Goal: Task Accomplishment & Management: Use online tool/utility

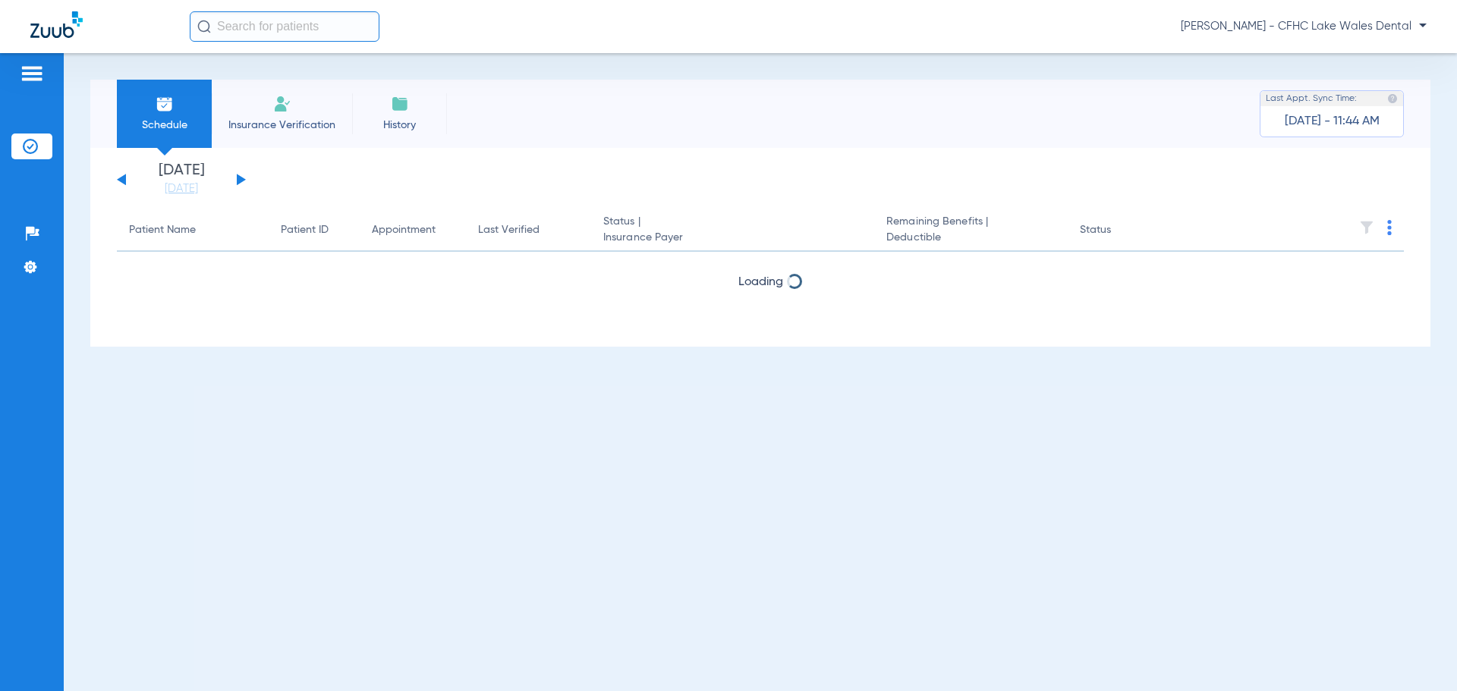
click at [241, 177] on button at bounding box center [241, 179] width 9 height 11
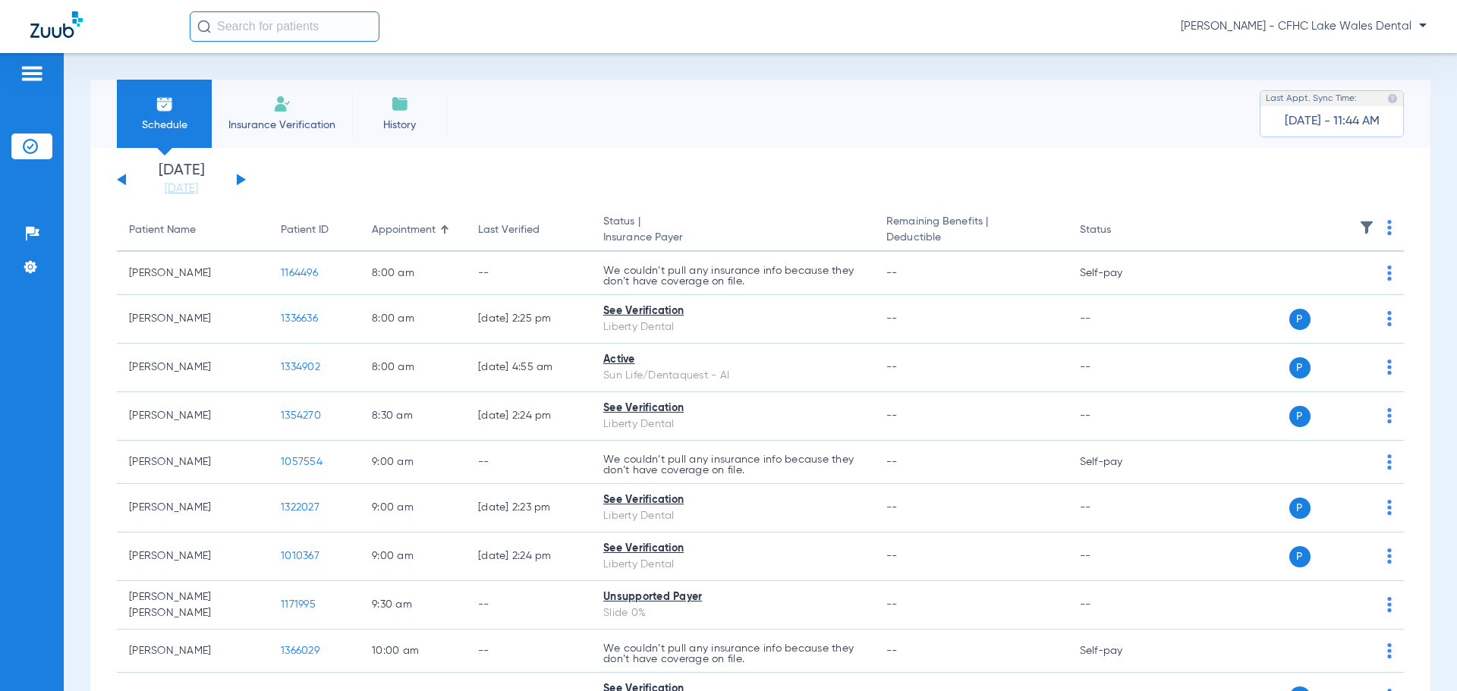
click at [241, 178] on button at bounding box center [241, 179] width 9 height 11
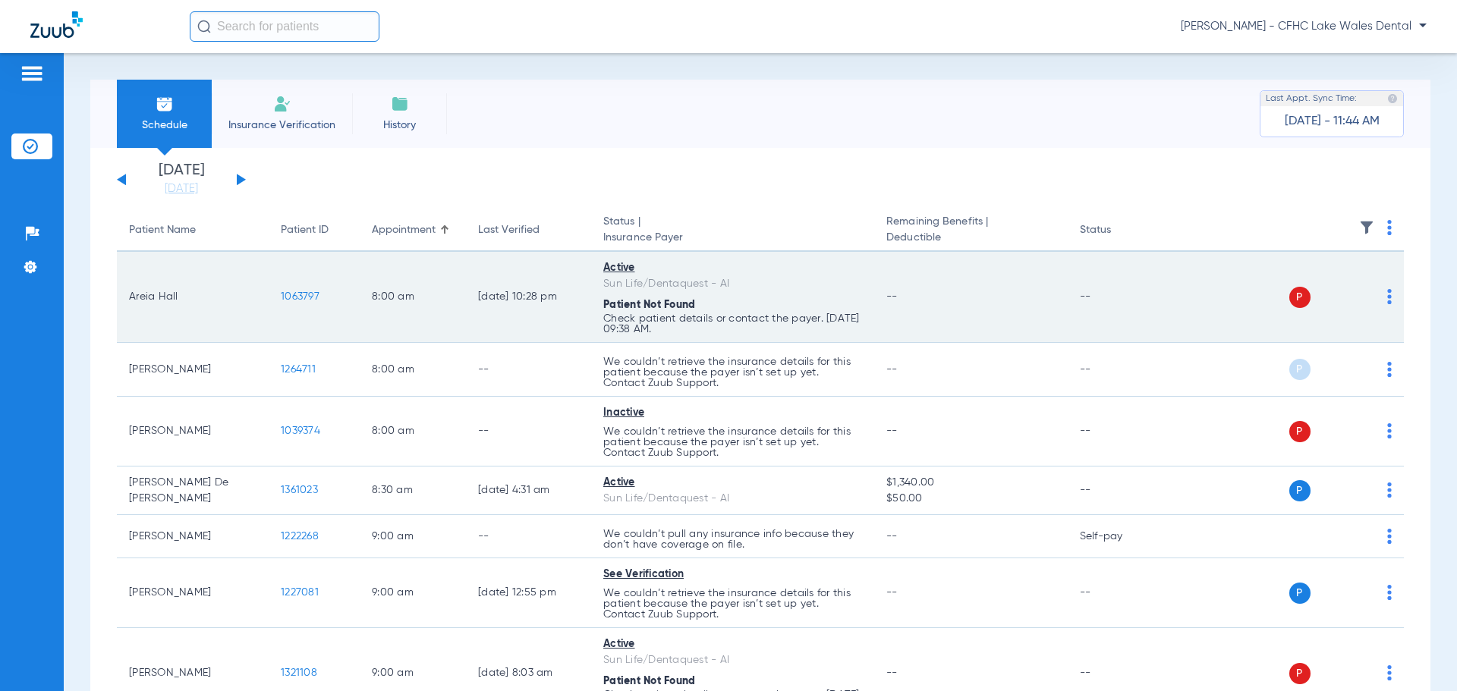
click at [305, 296] on span "1063797" at bounding box center [300, 296] width 39 height 11
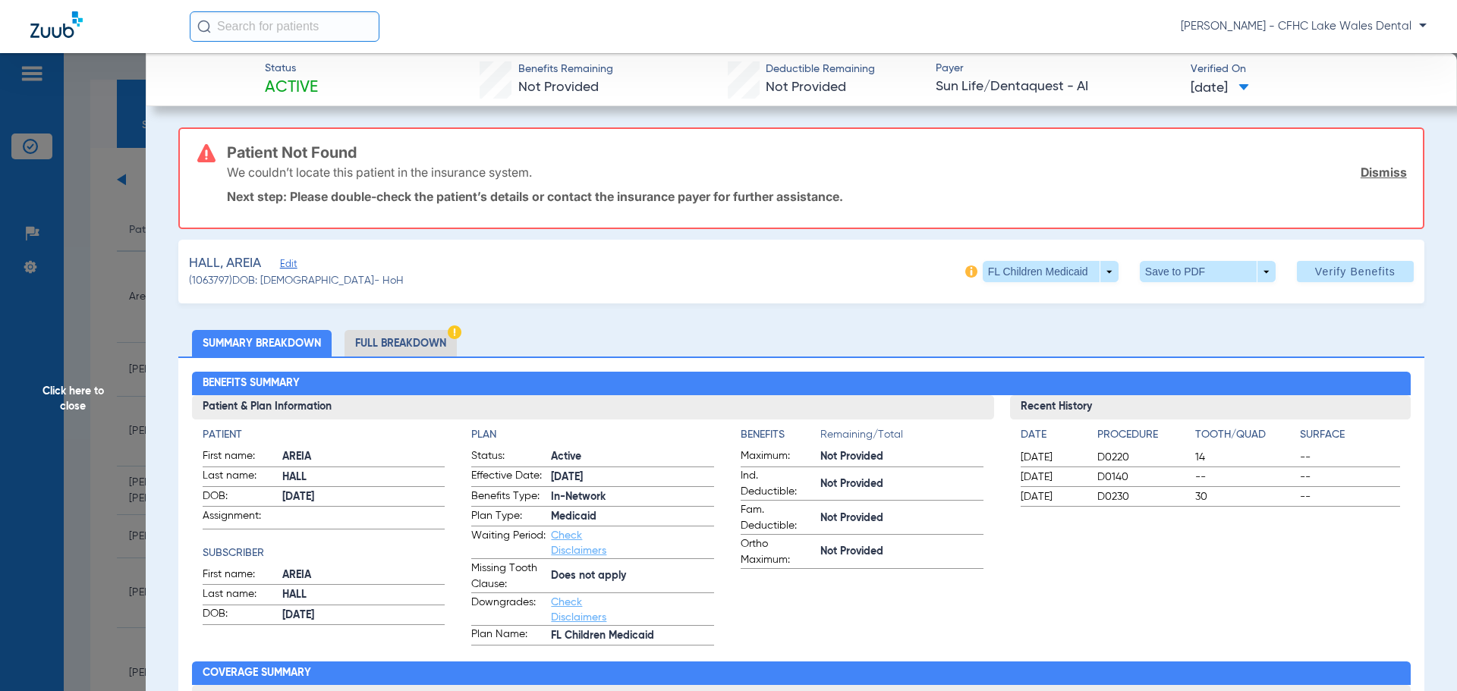
click at [1361, 174] on link "Dismiss" at bounding box center [1384, 172] width 46 height 15
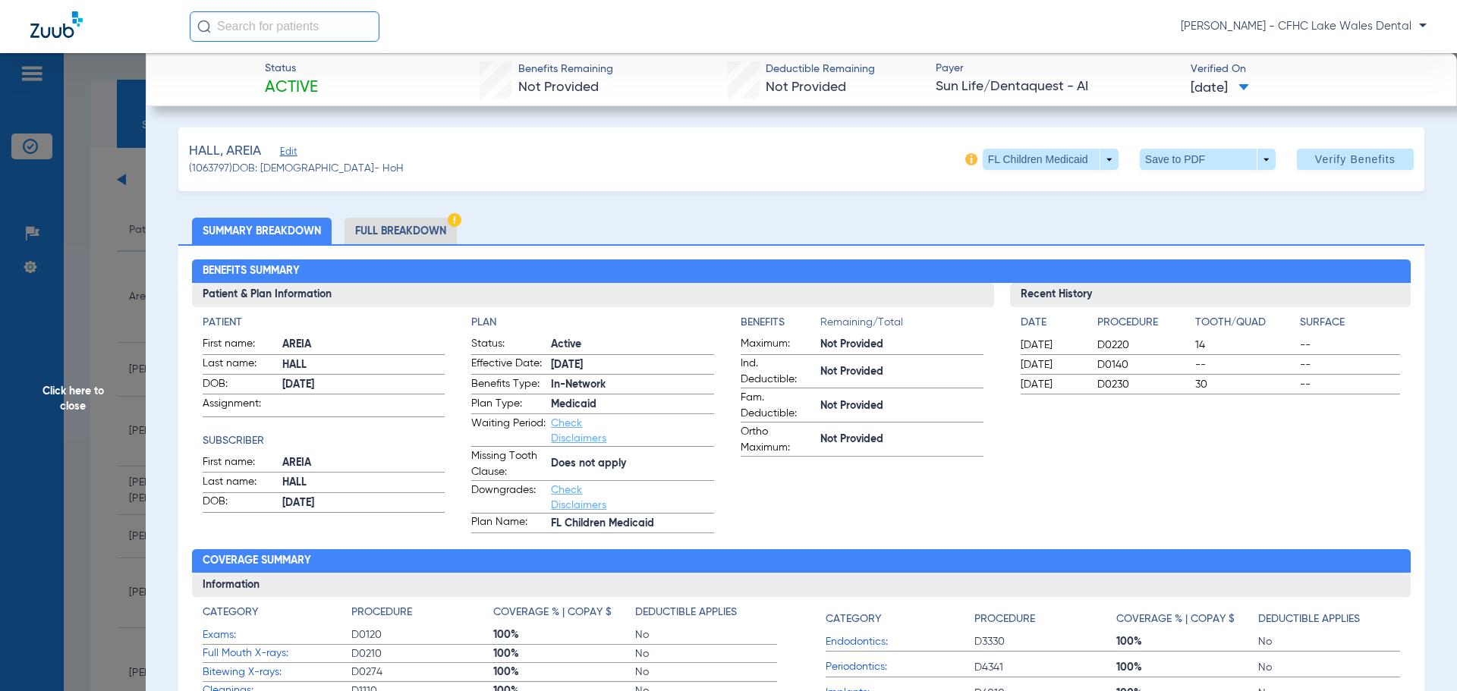
click at [292, 152] on span "Edit" at bounding box center [287, 153] width 14 height 14
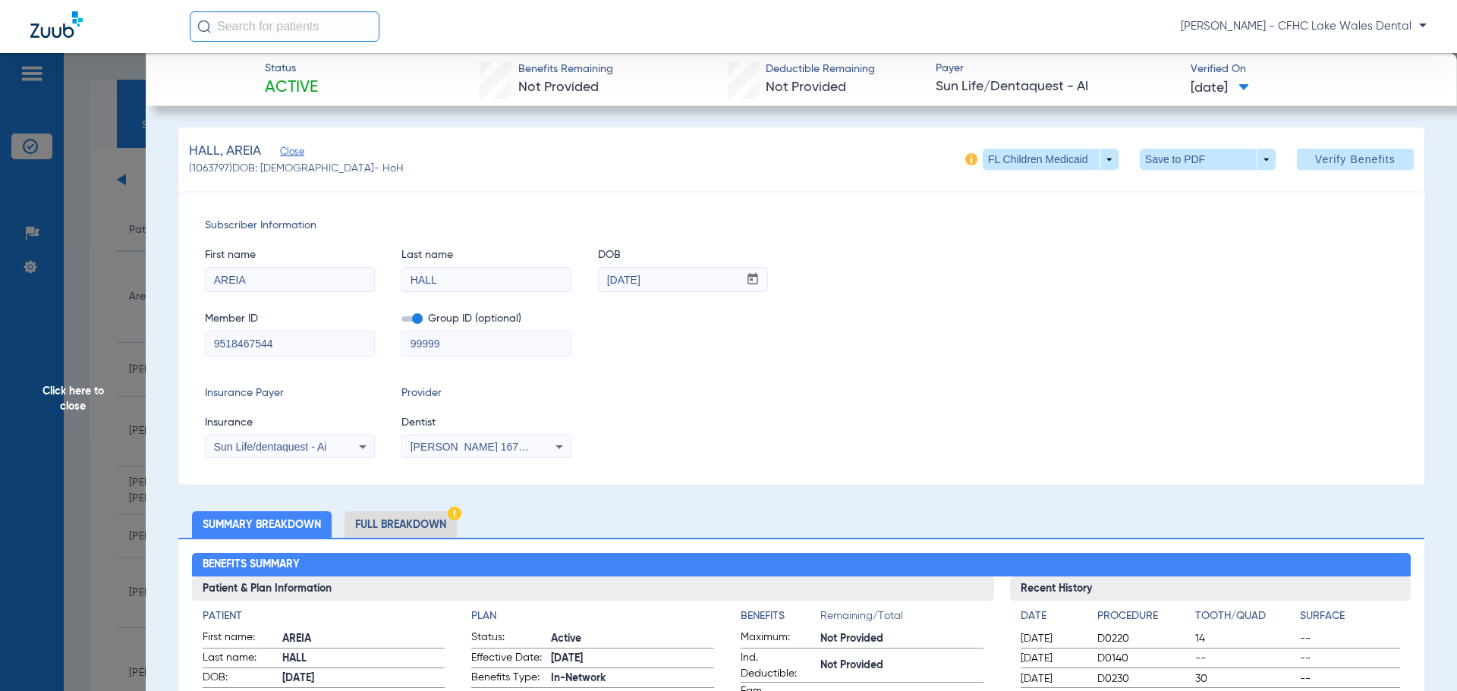
click at [301, 443] on span "Sun Life/dentaquest - Ai" at bounding box center [270, 447] width 113 height 12
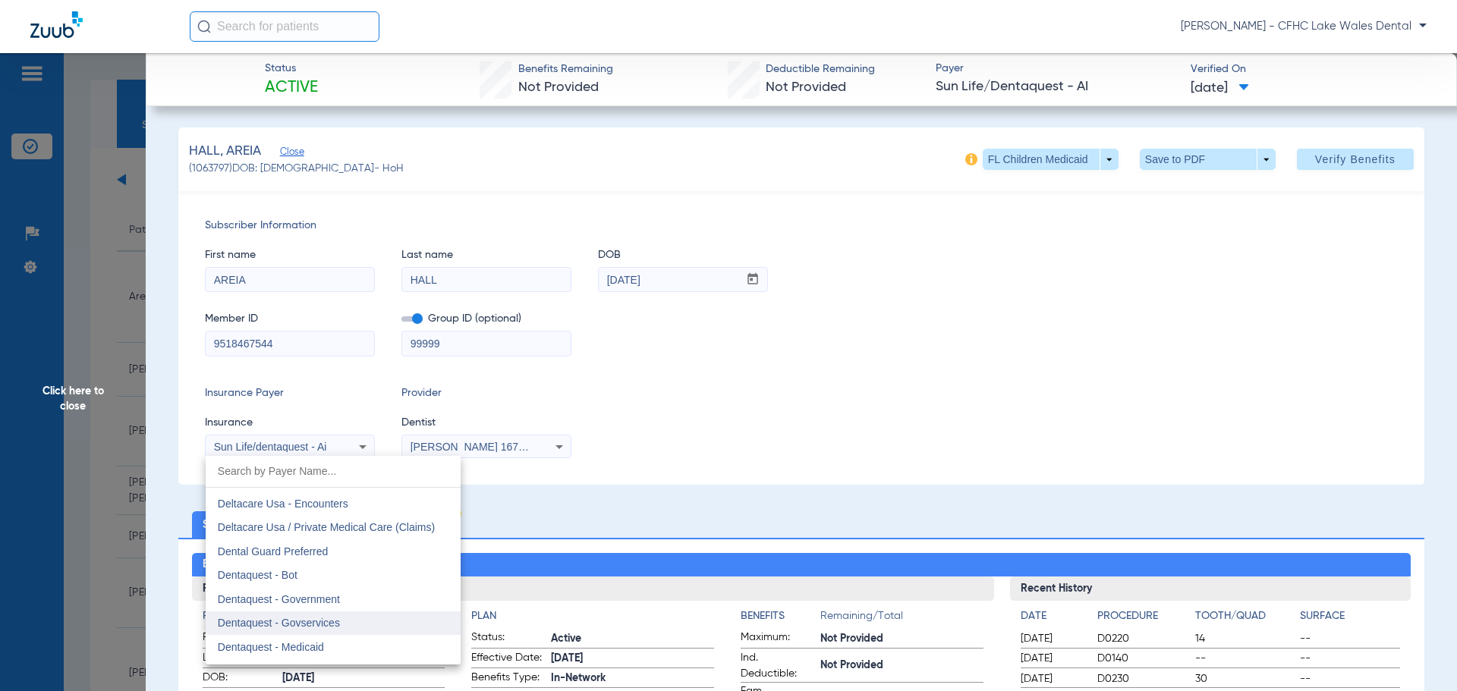
scroll to position [4392, 0]
click at [337, 622] on span "Dentaquest - Government" at bounding box center [279, 626] width 122 height 12
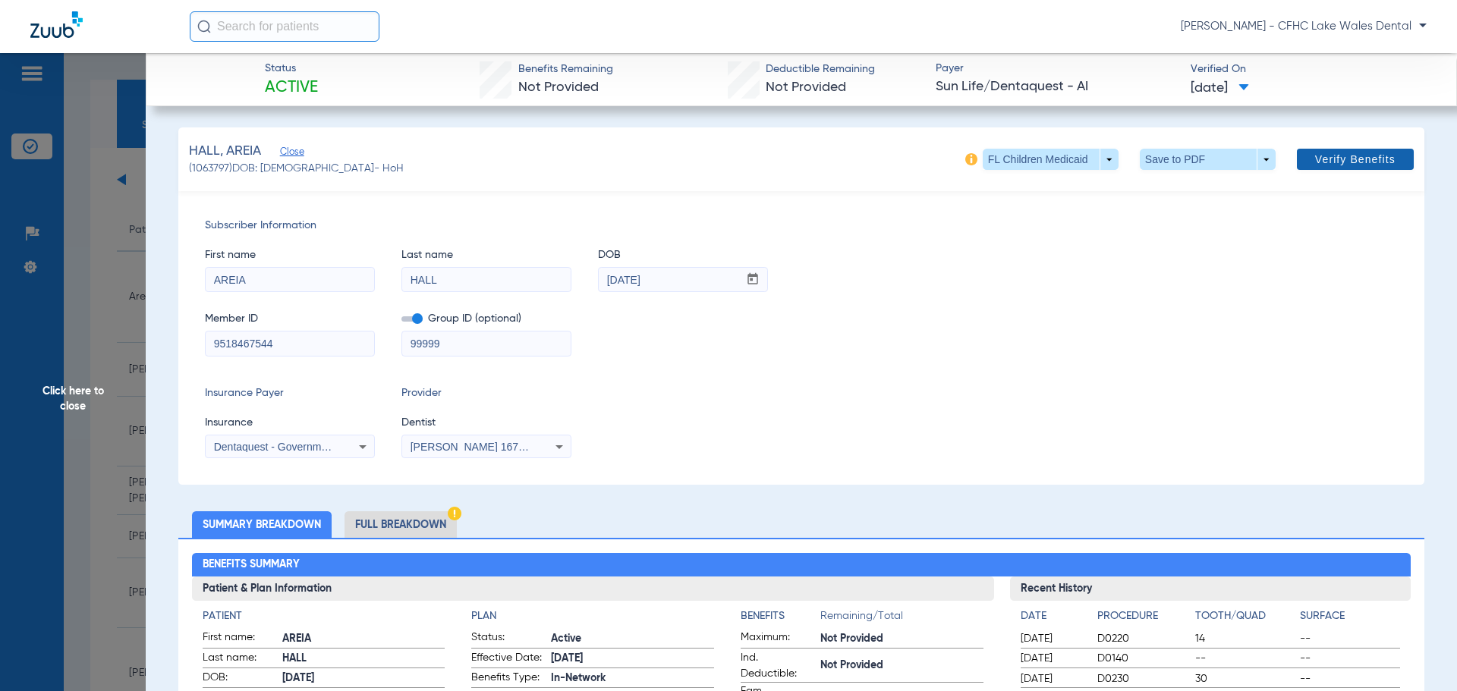
click at [1315, 164] on span "Verify Benefits" at bounding box center [1355, 159] width 80 height 12
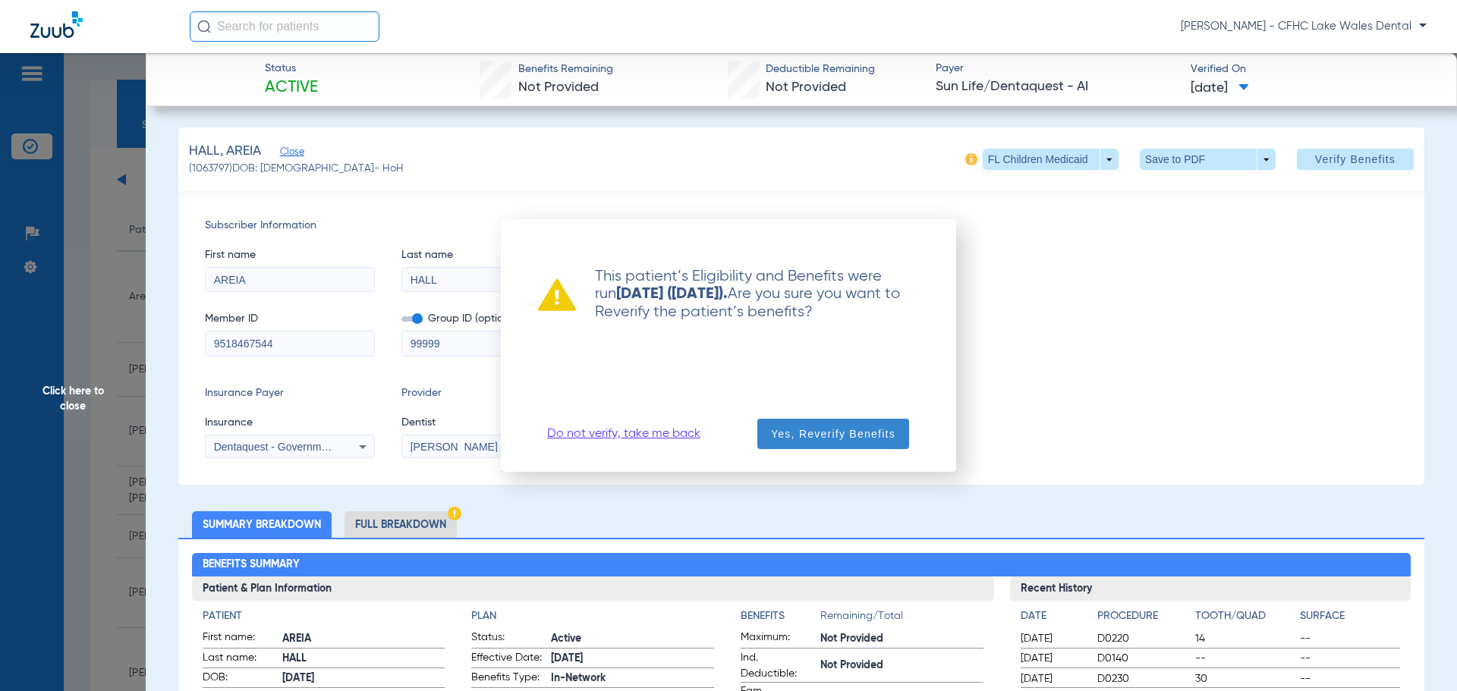
click at [806, 436] on span "Yes, Reverify Benefits" at bounding box center [833, 434] width 124 height 15
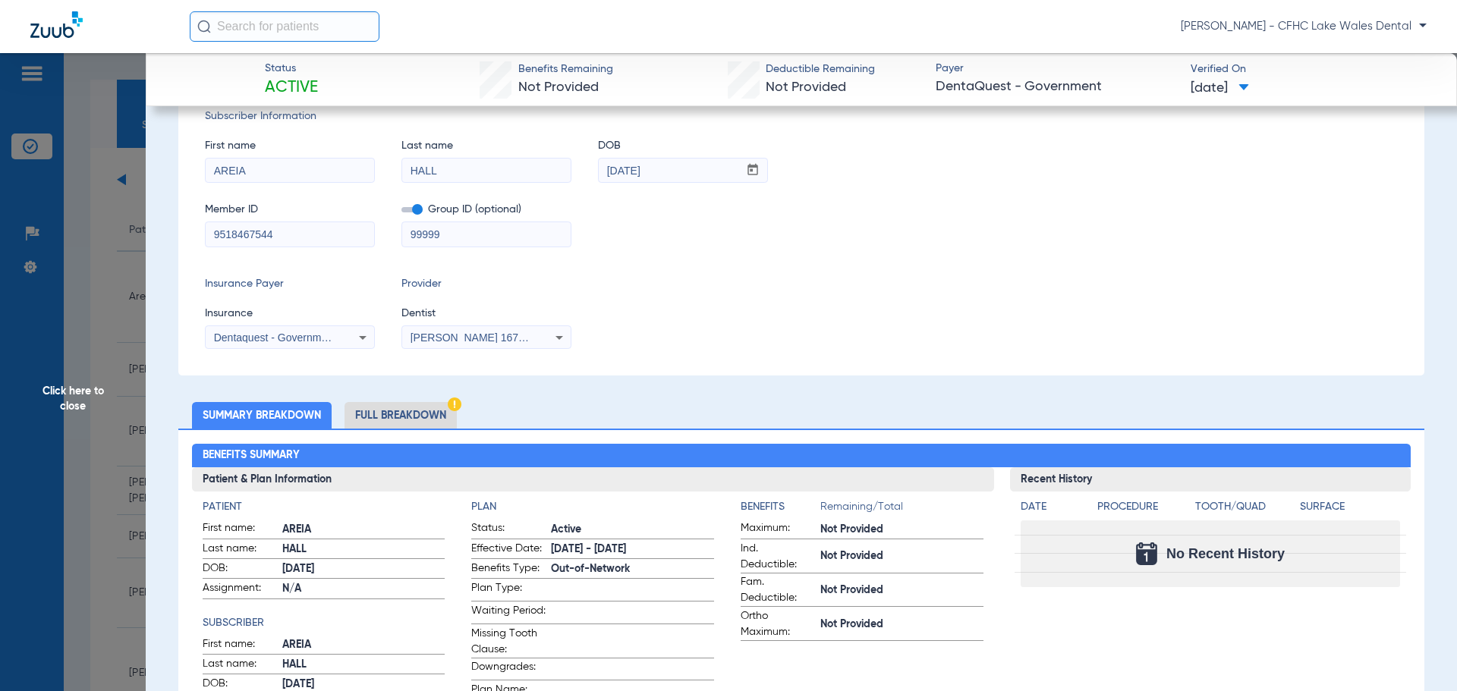
scroll to position [0, 0]
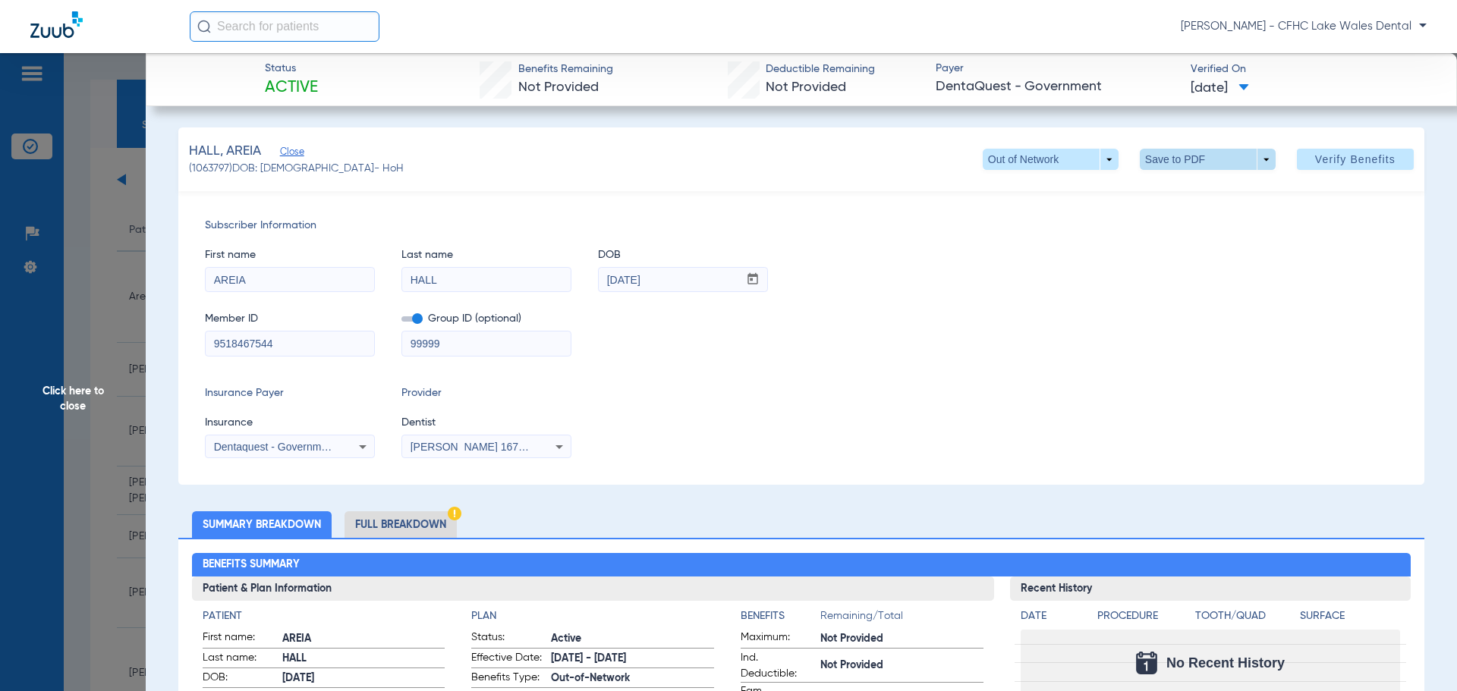
click at [1257, 159] on span at bounding box center [1208, 159] width 136 height 21
click at [1179, 187] on span "Save to PDF" at bounding box center [1202, 189] width 60 height 11
click at [105, 405] on span "Click here to close" at bounding box center [73, 398] width 146 height 691
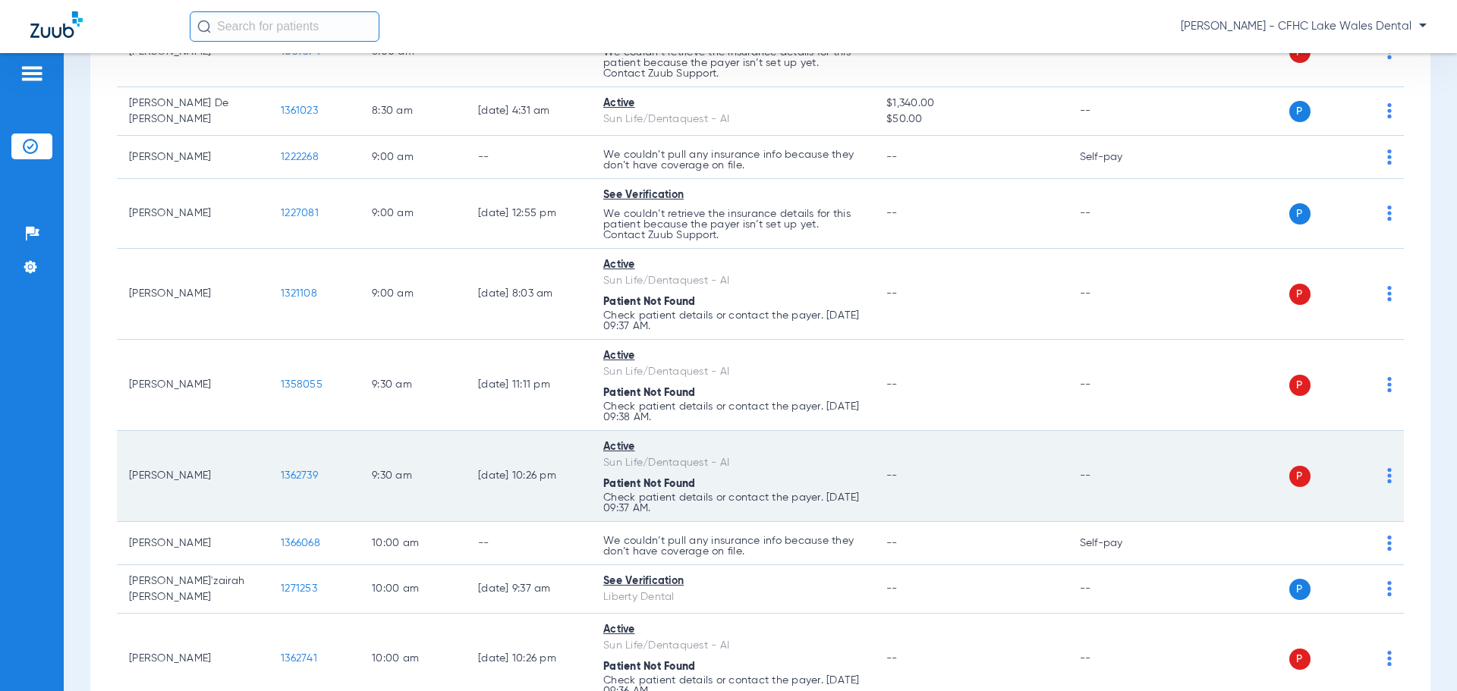
scroll to position [531, 0]
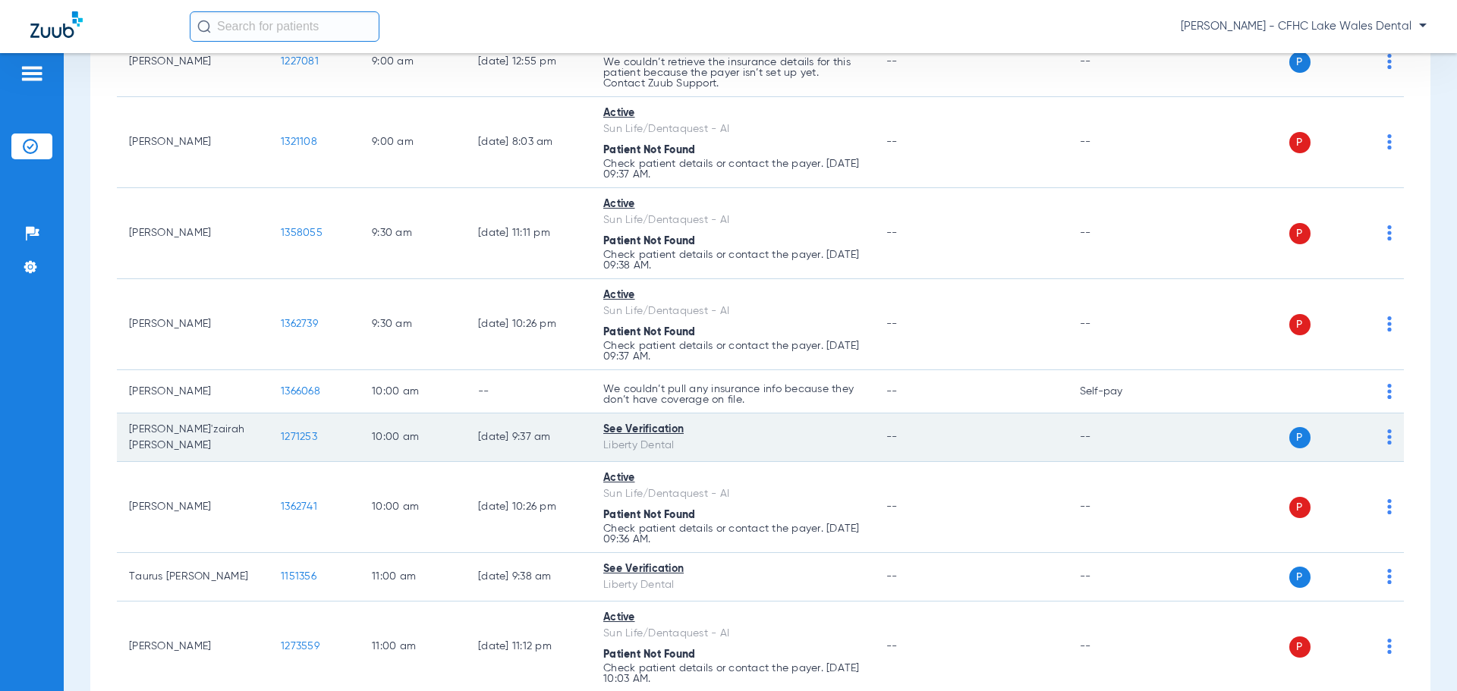
click at [301, 440] on span "1271253" at bounding box center [299, 437] width 36 height 11
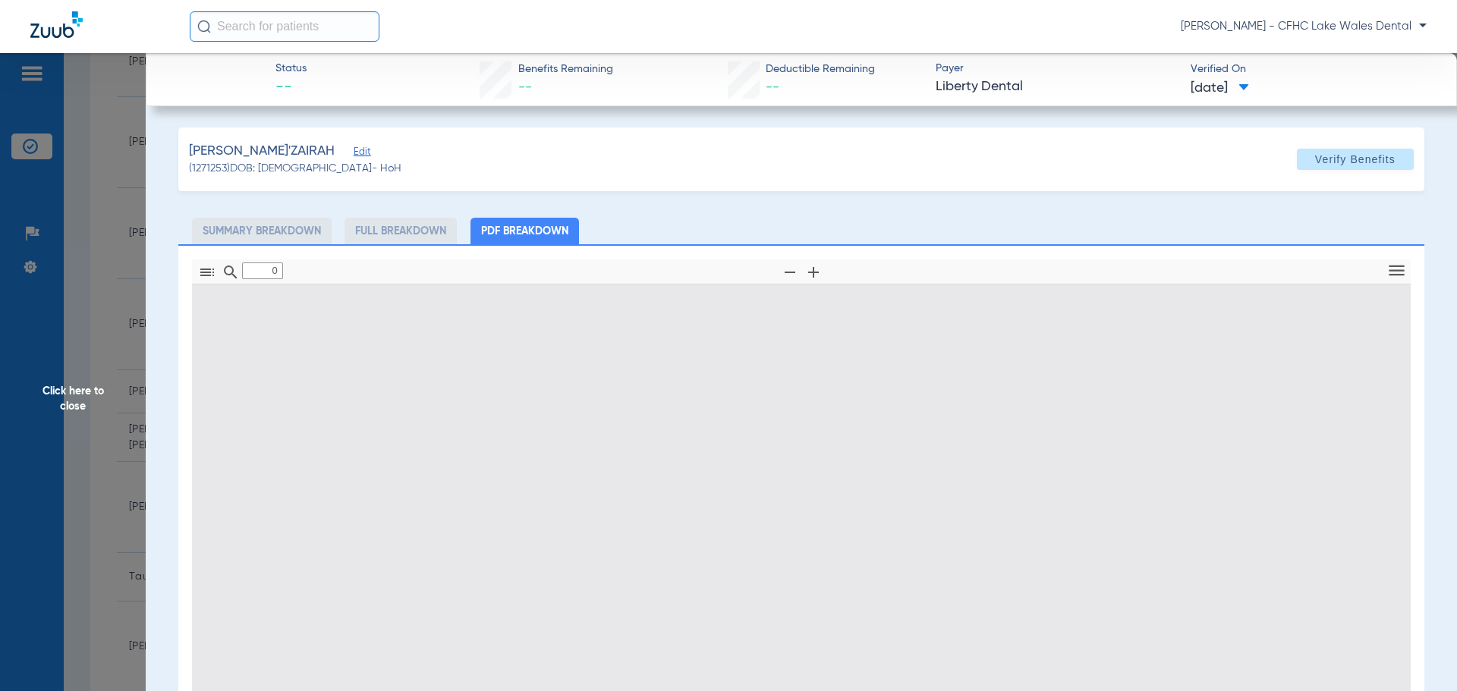
type input "1"
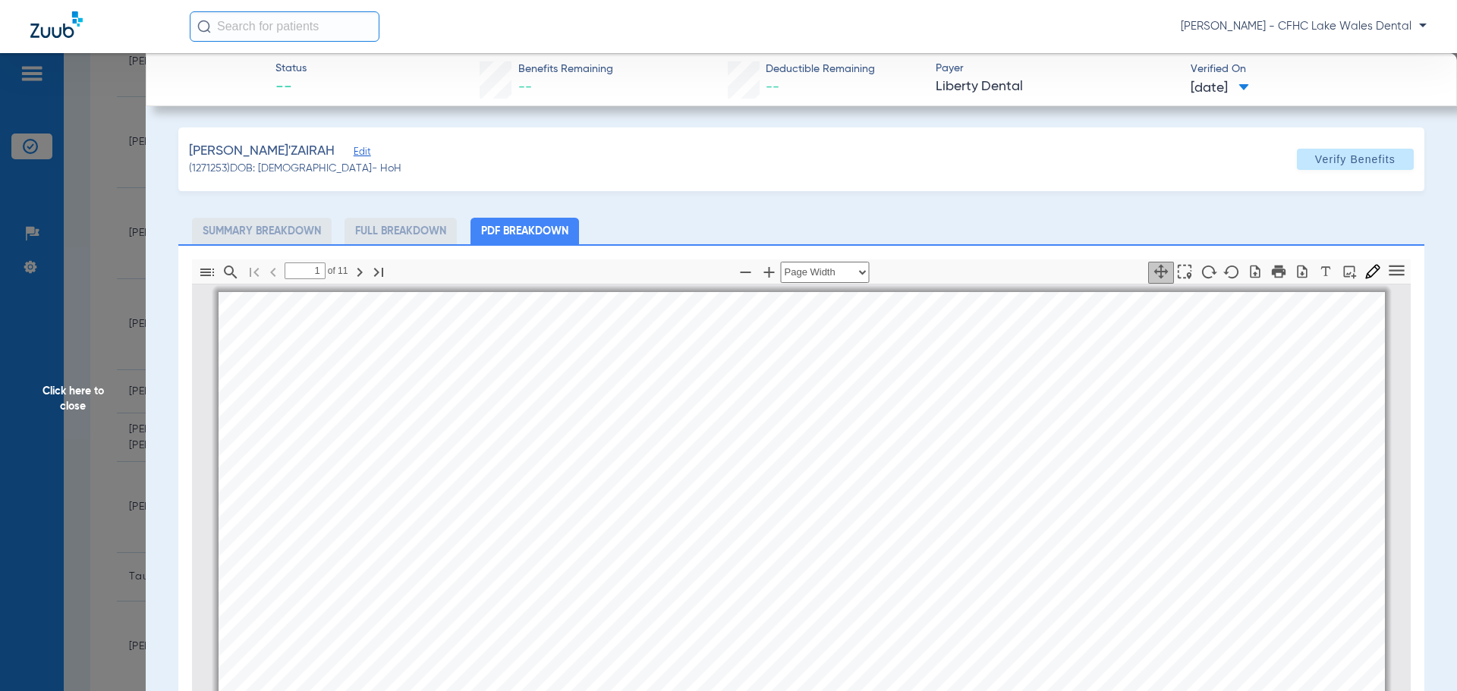
scroll to position [8, 0]
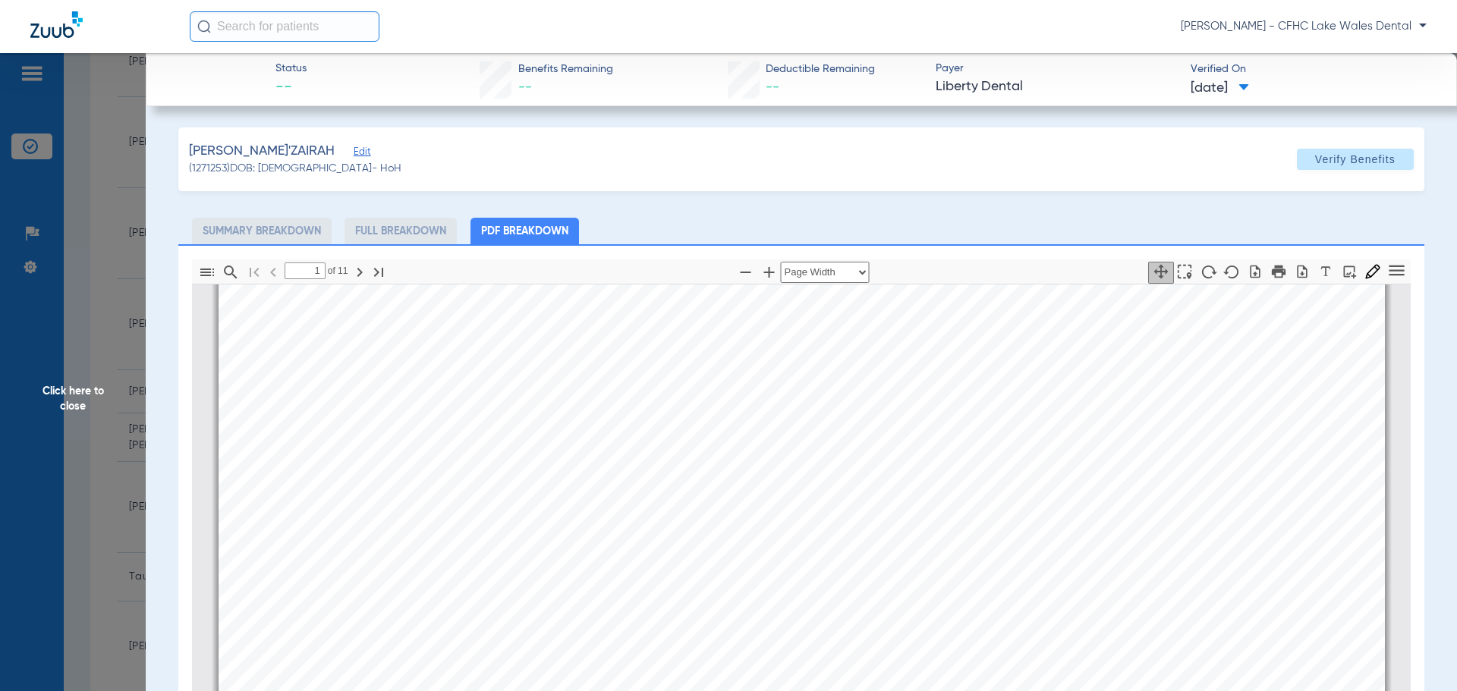
drag, startPoint x: 90, startPoint y: 451, endPoint x: 143, endPoint y: 468, distance: 56.4
click at [90, 451] on span "Click here to close" at bounding box center [73, 398] width 146 height 691
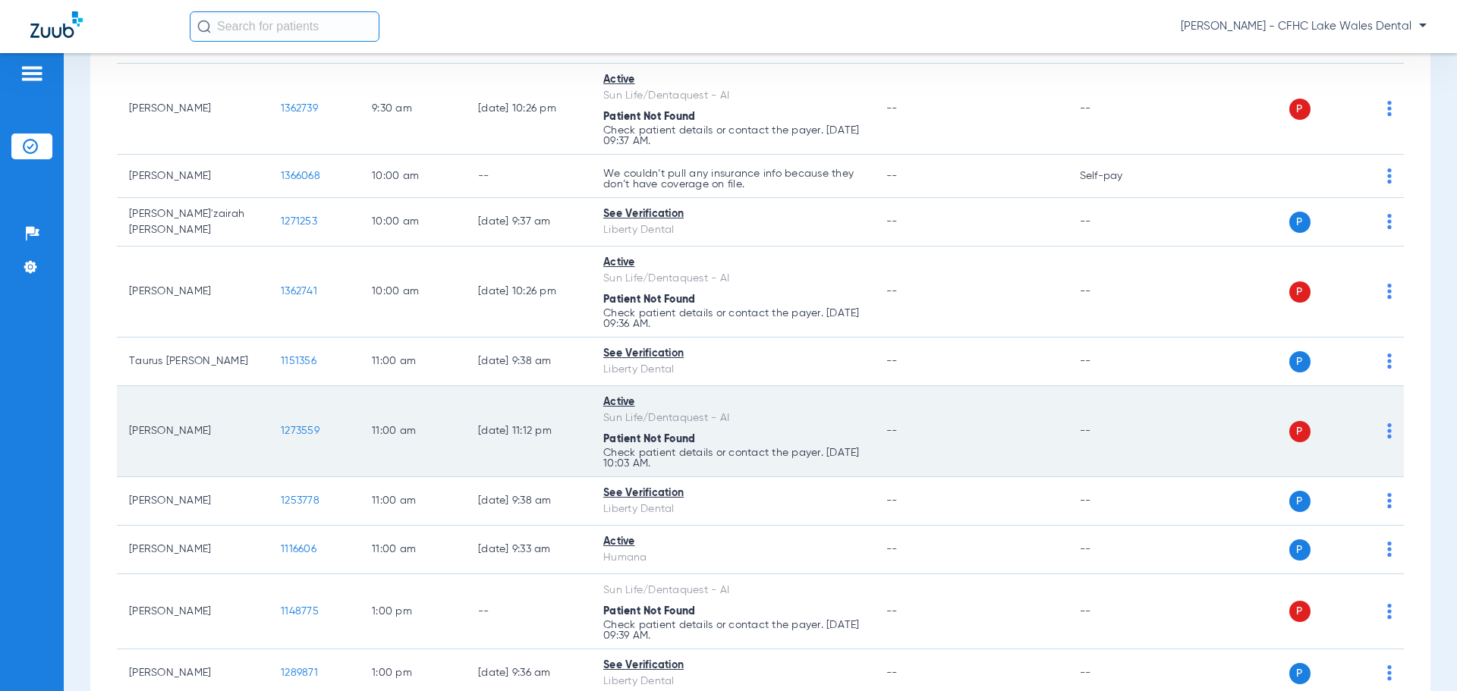
scroll to position [759, 0]
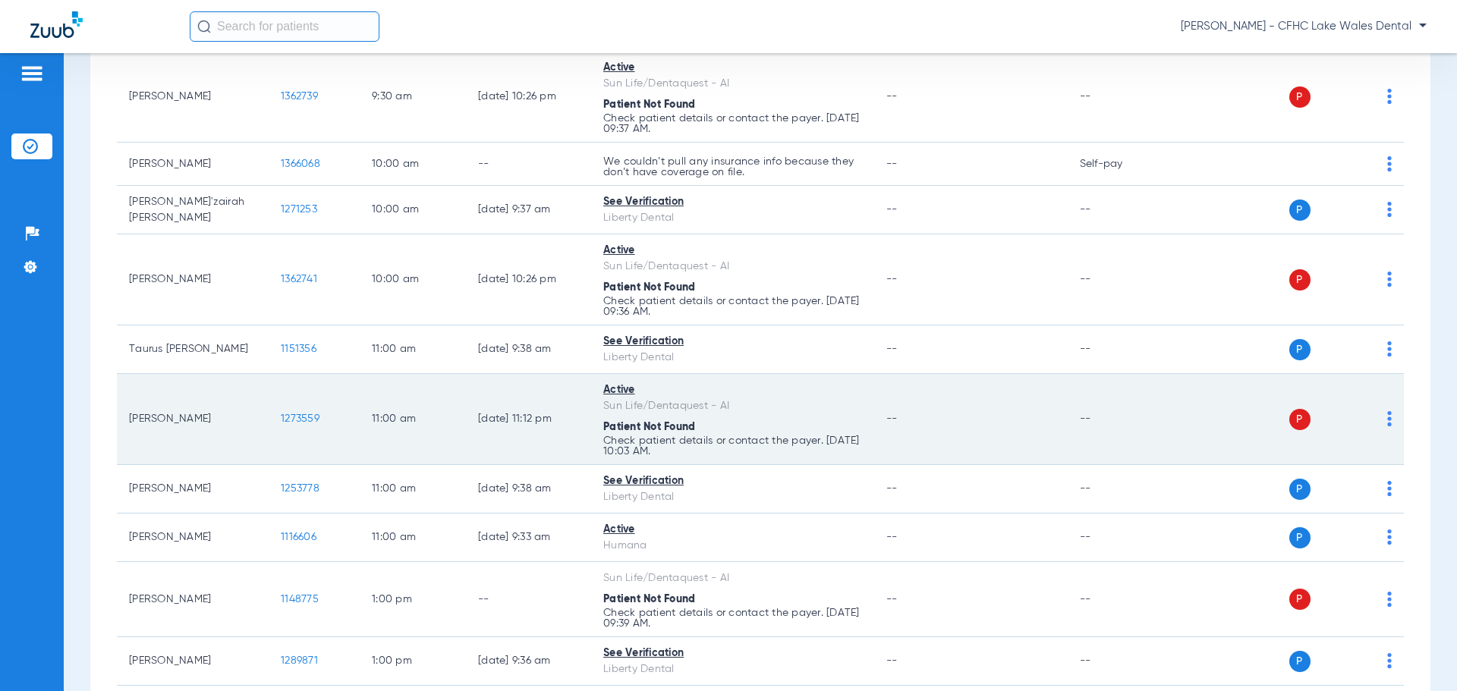
click at [303, 415] on span "1273559" at bounding box center [300, 419] width 39 height 11
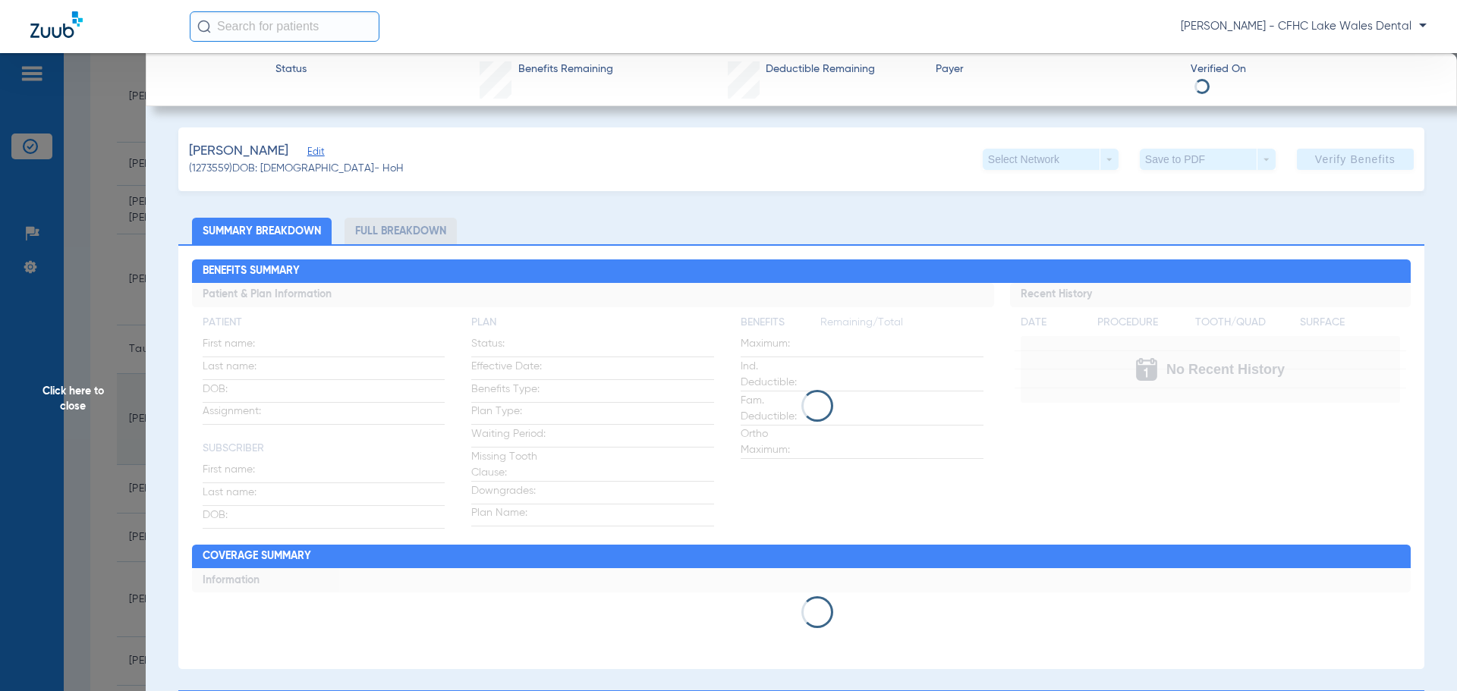
type input "[PERSON_NAME]"
type input "[DATE]"
type input "35550337"
type input "99999"
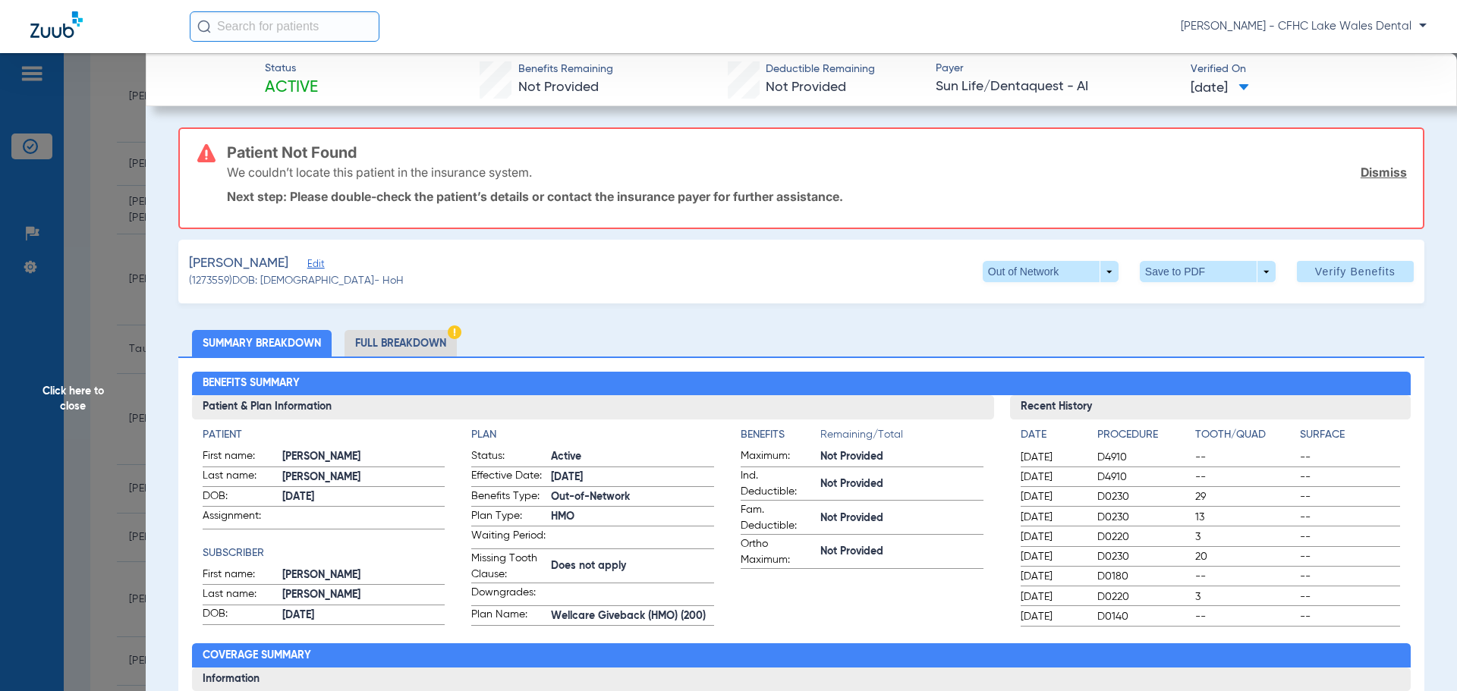
click at [1381, 174] on link "Dismiss" at bounding box center [1384, 172] width 46 height 15
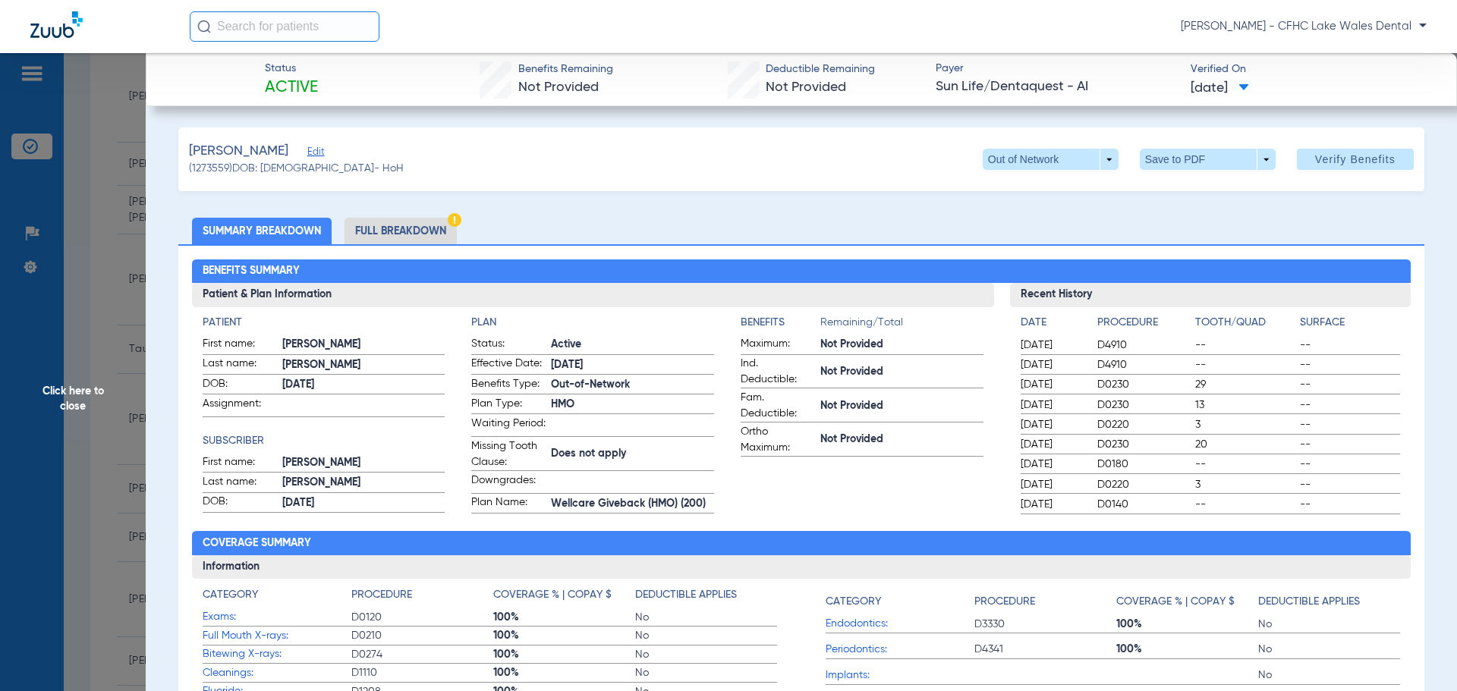
click at [321, 153] on span "Edit" at bounding box center [314, 153] width 14 height 14
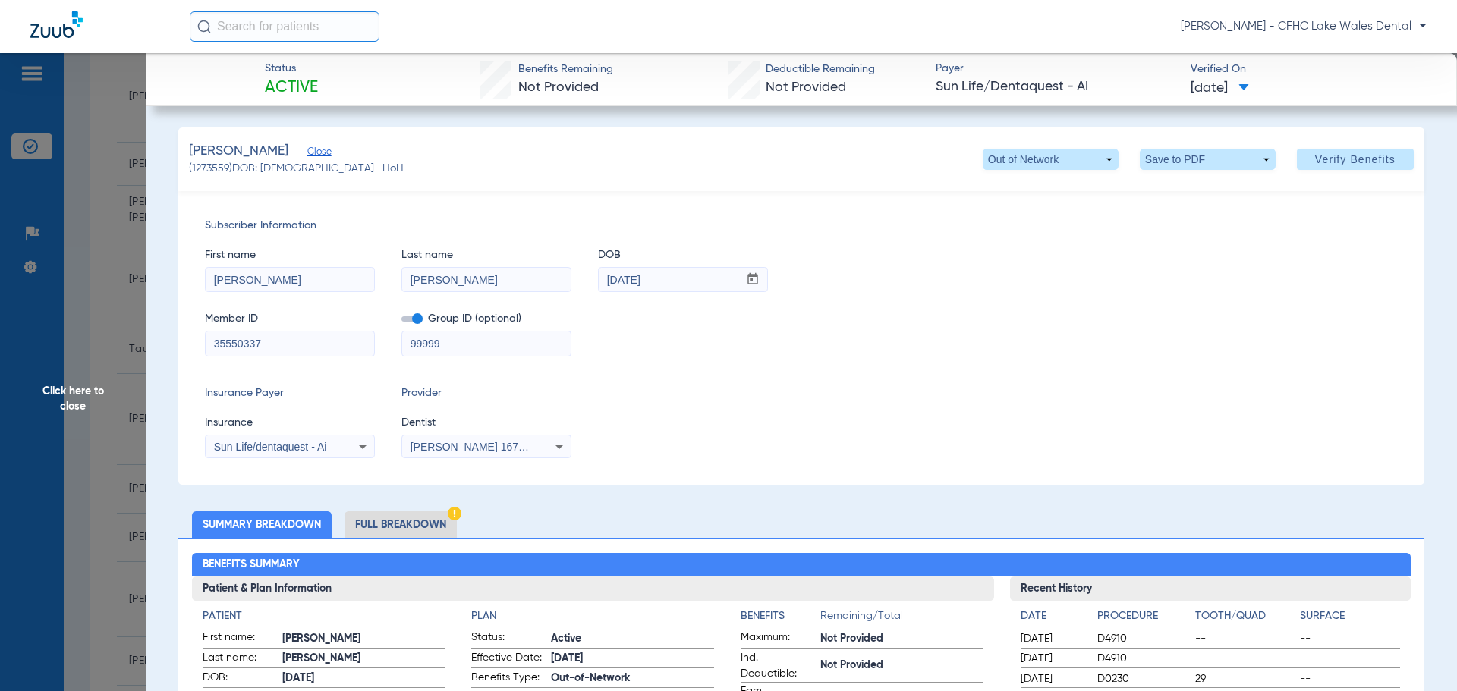
click at [274, 451] on span "Sun Life/dentaquest - Ai" at bounding box center [270, 447] width 113 height 12
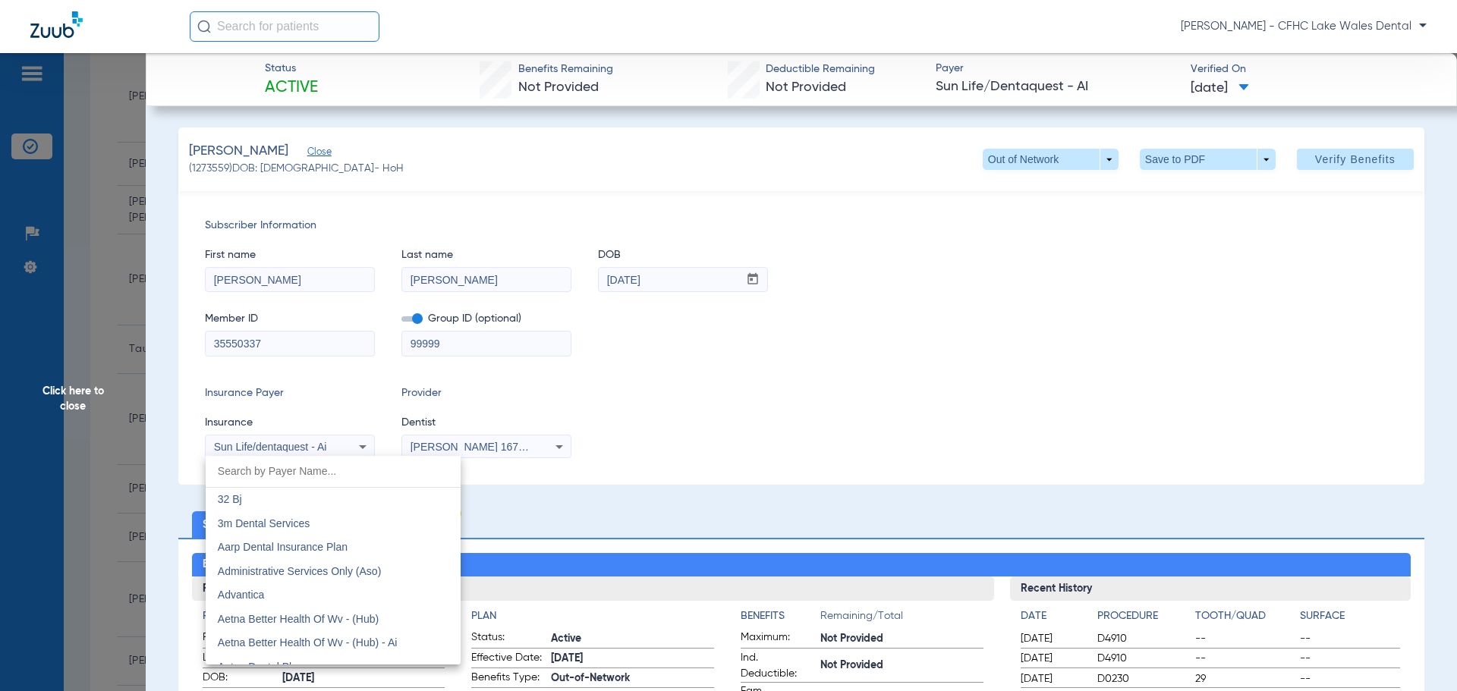
scroll to position [8263, 0]
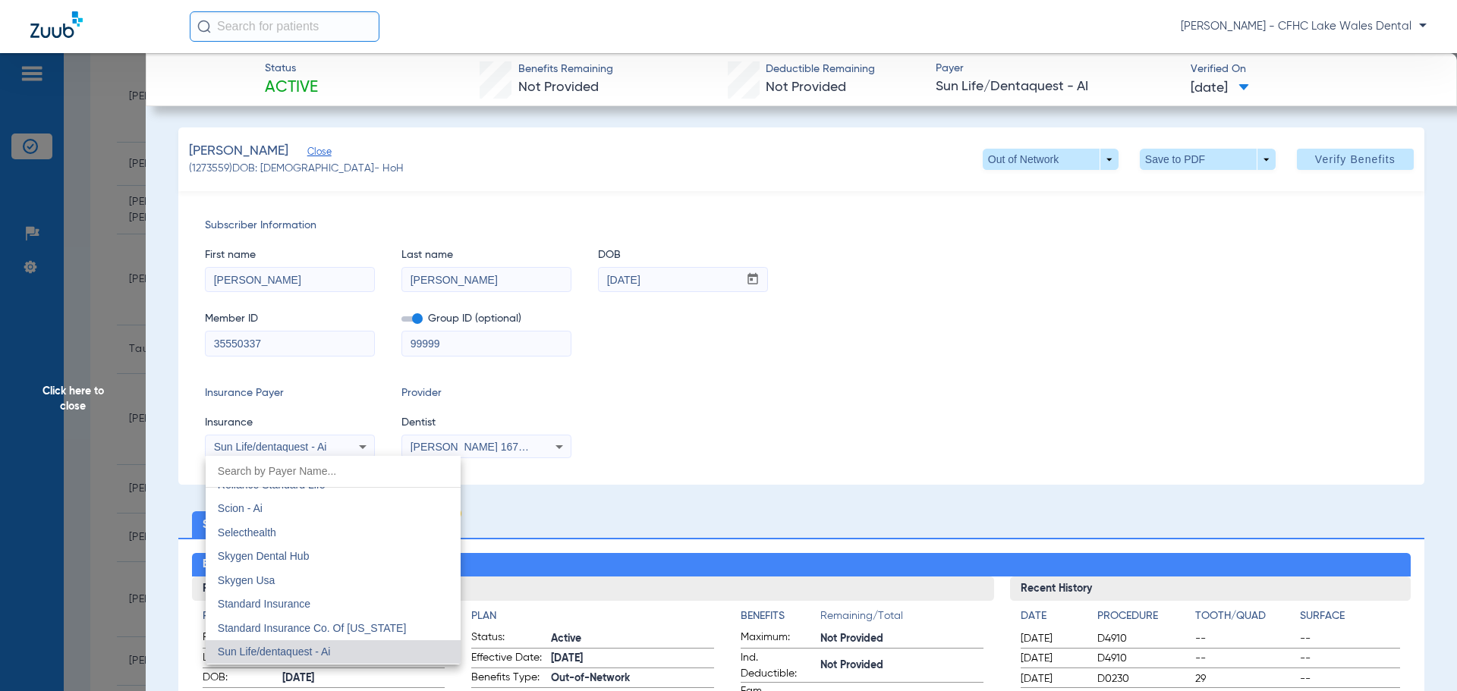
drag, startPoint x: 1146, startPoint y: 277, endPoint x: 1173, endPoint y: 238, distance: 46.9
click at [1146, 277] on div at bounding box center [728, 345] width 1457 height 691
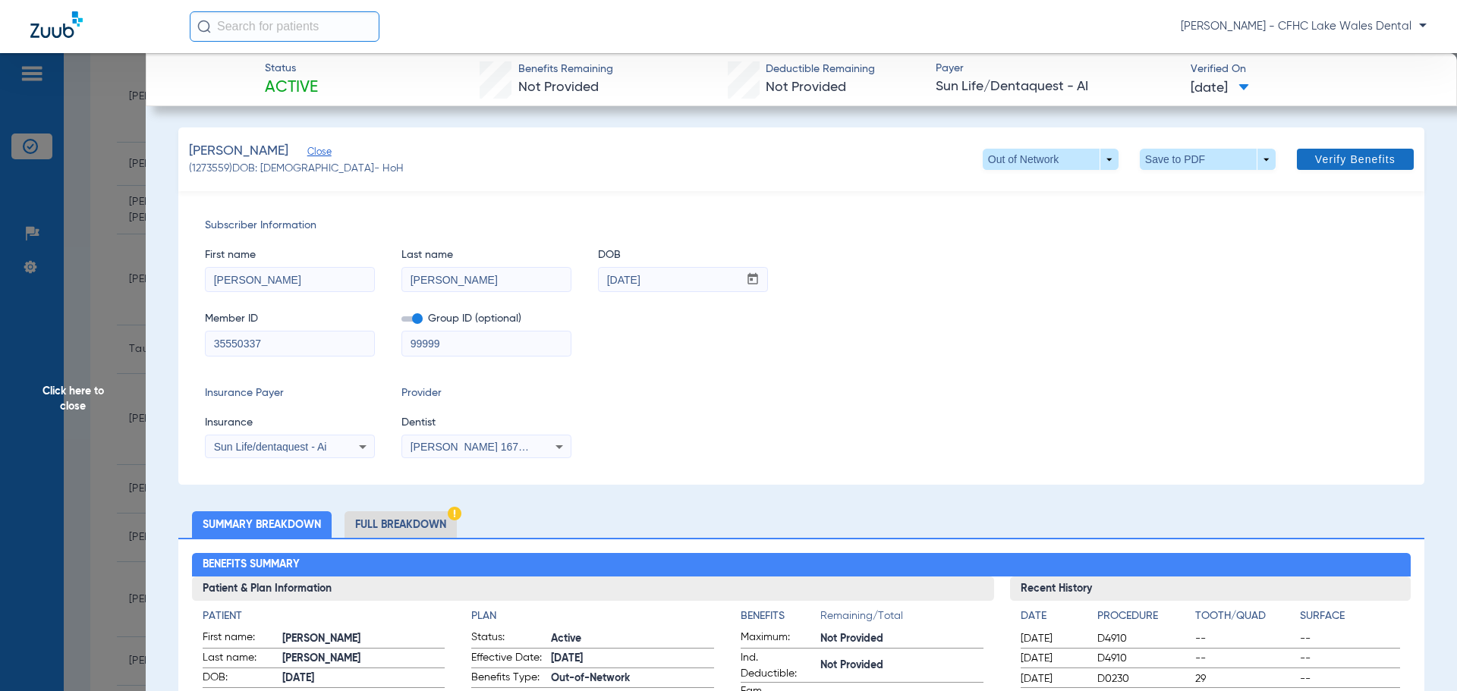
click at [1342, 162] on span "Verify Benefits" at bounding box center [1355, 159] width 80 height 12
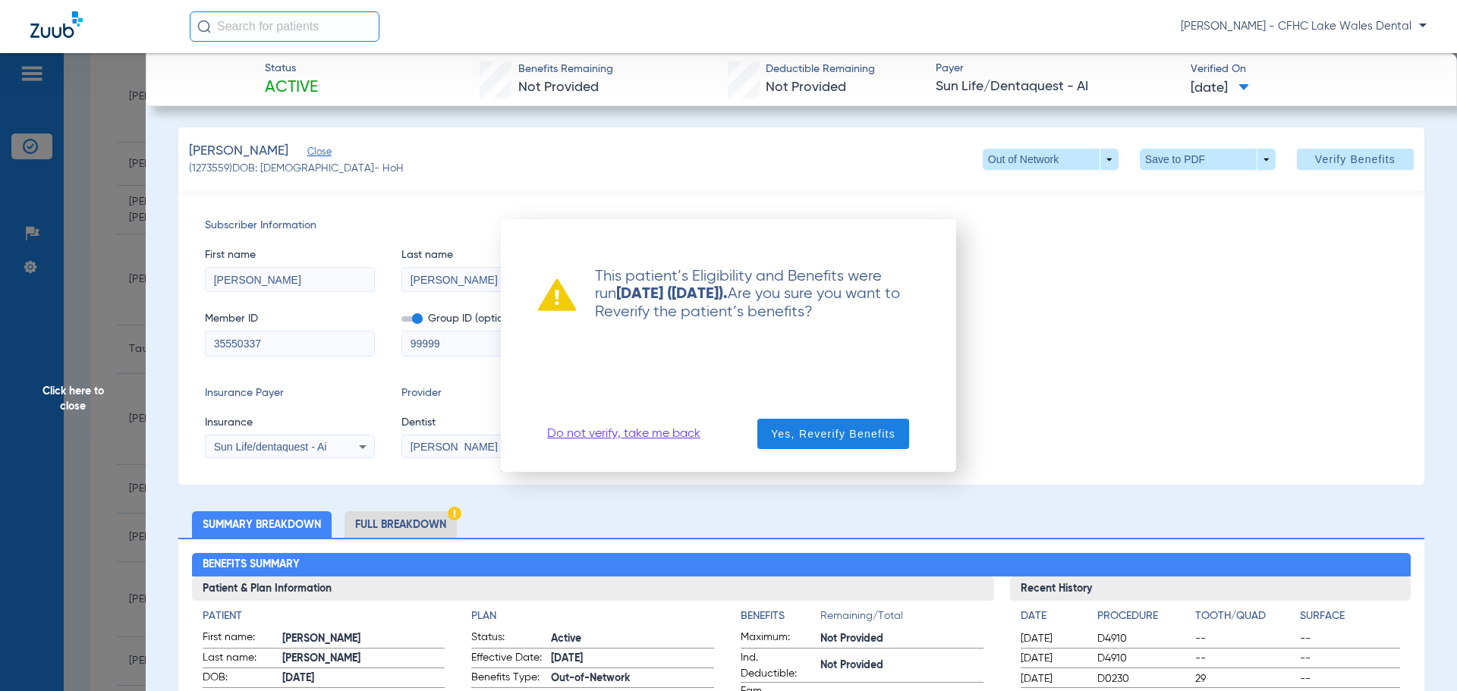
click at [695, 496] on div at bounding box center [728, 345] width 1457 height 691
click at [629, 439] on link "Do not verify, take me back" at bounding box center [623, 434] width 153 height 15
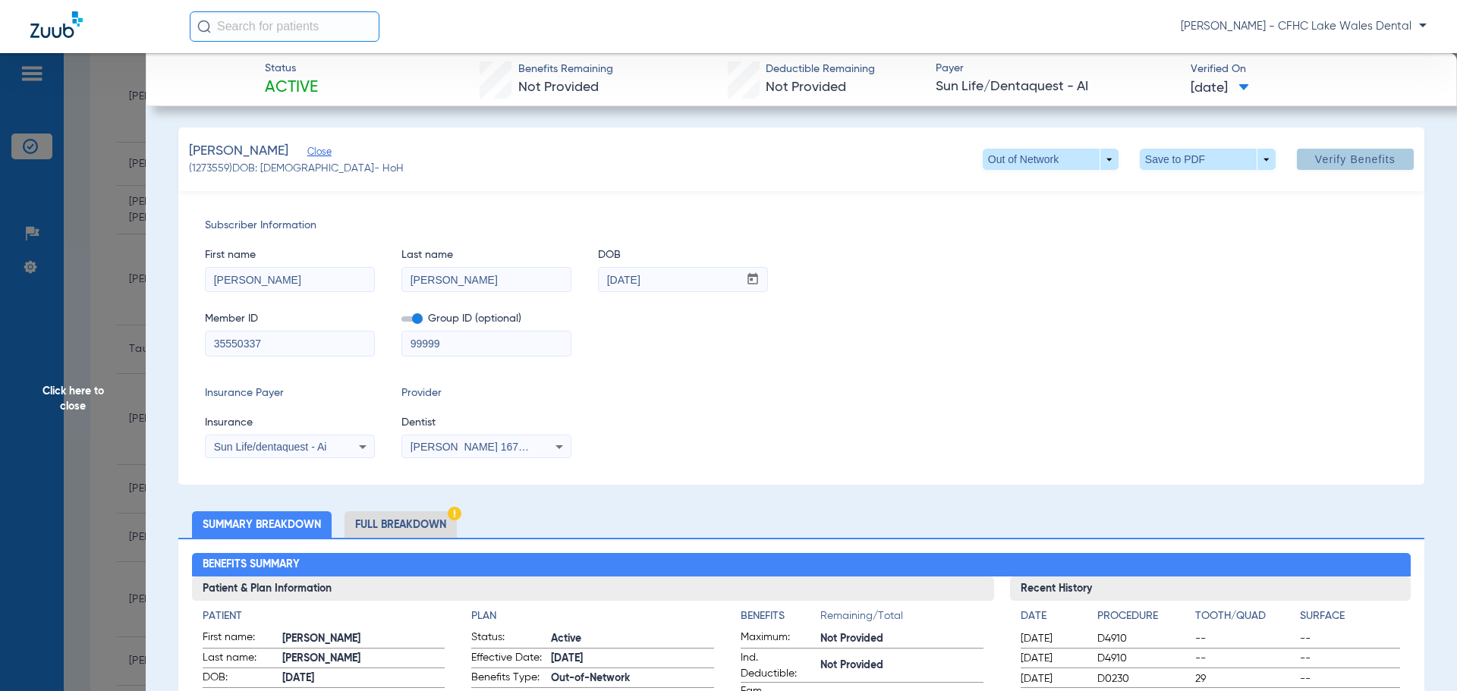
click at [327, 452] on div "Sun Life/dentaquest - Ai" at bounding box center [275, 447] width 122 height 11
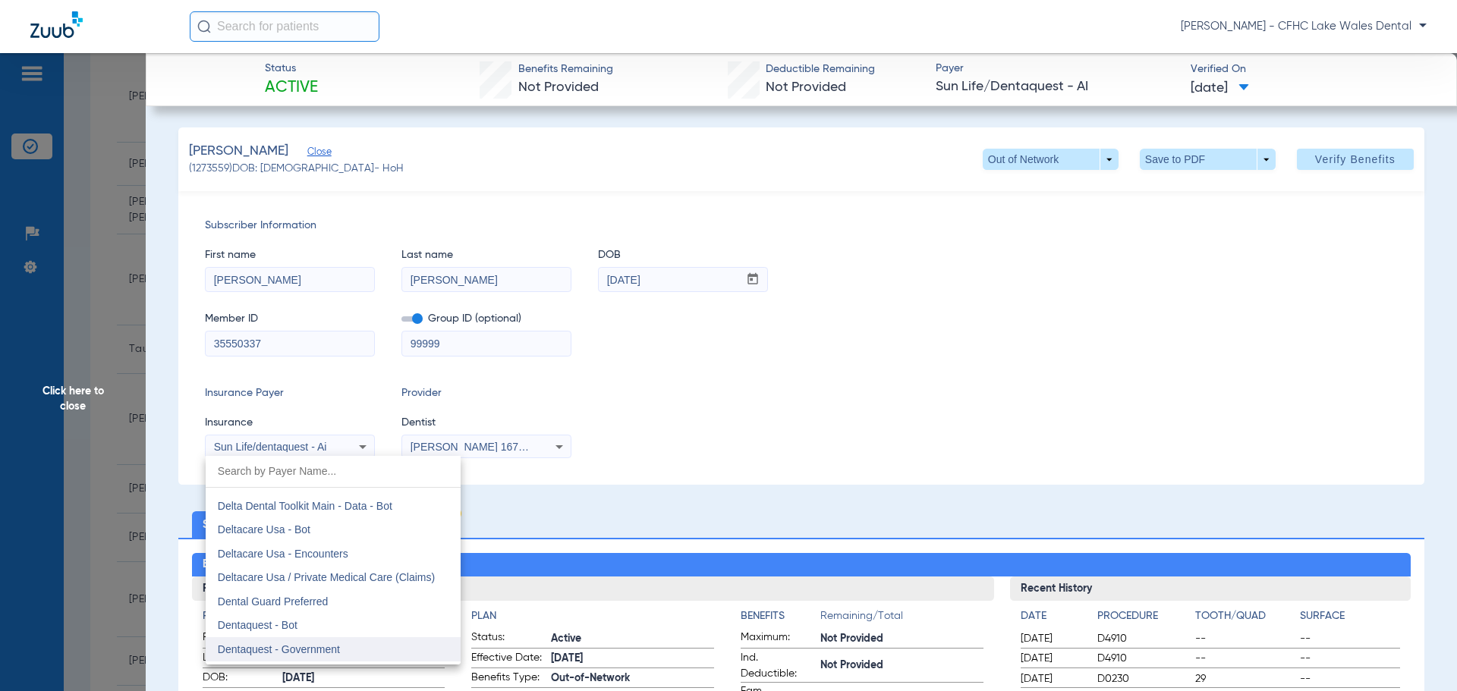
scroll to position [4392, 0]
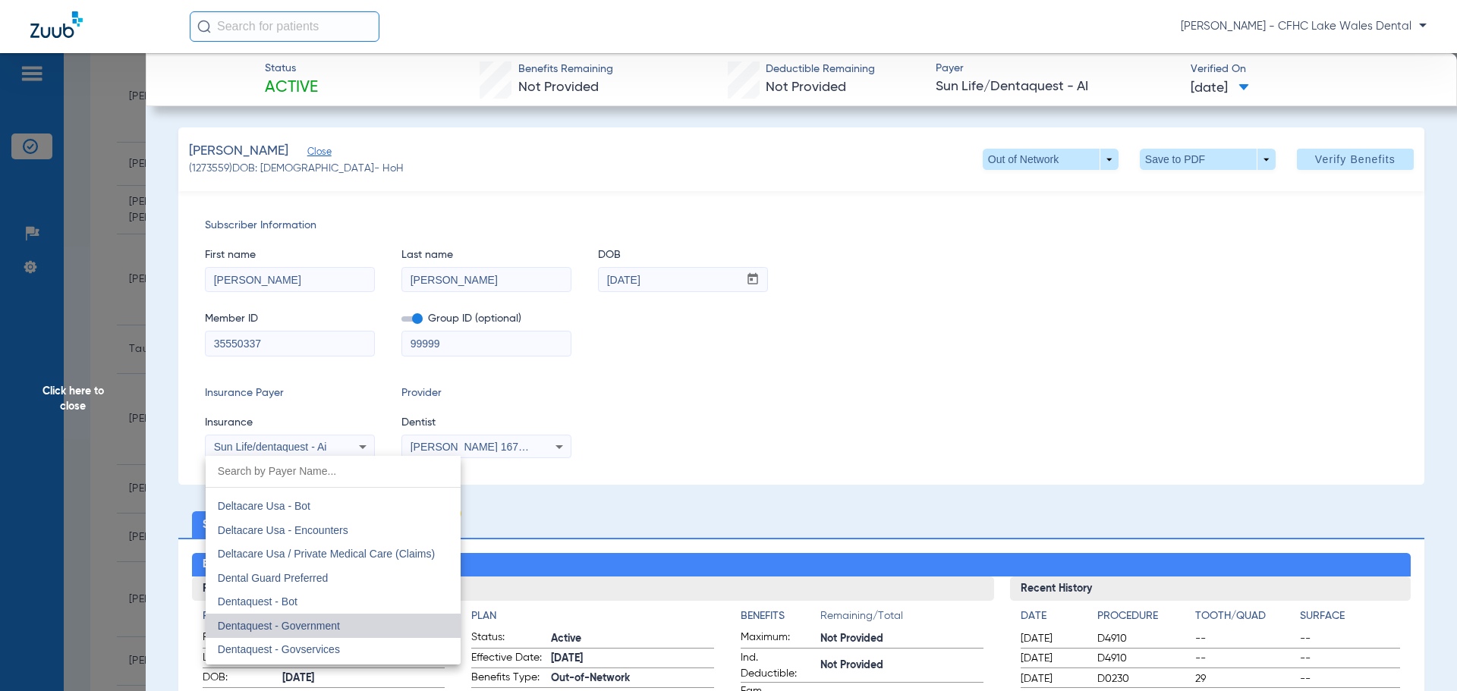
click at [334, 620] on span "Dentaquest - Government" at bounding box center [279, 626] width 122 height 12
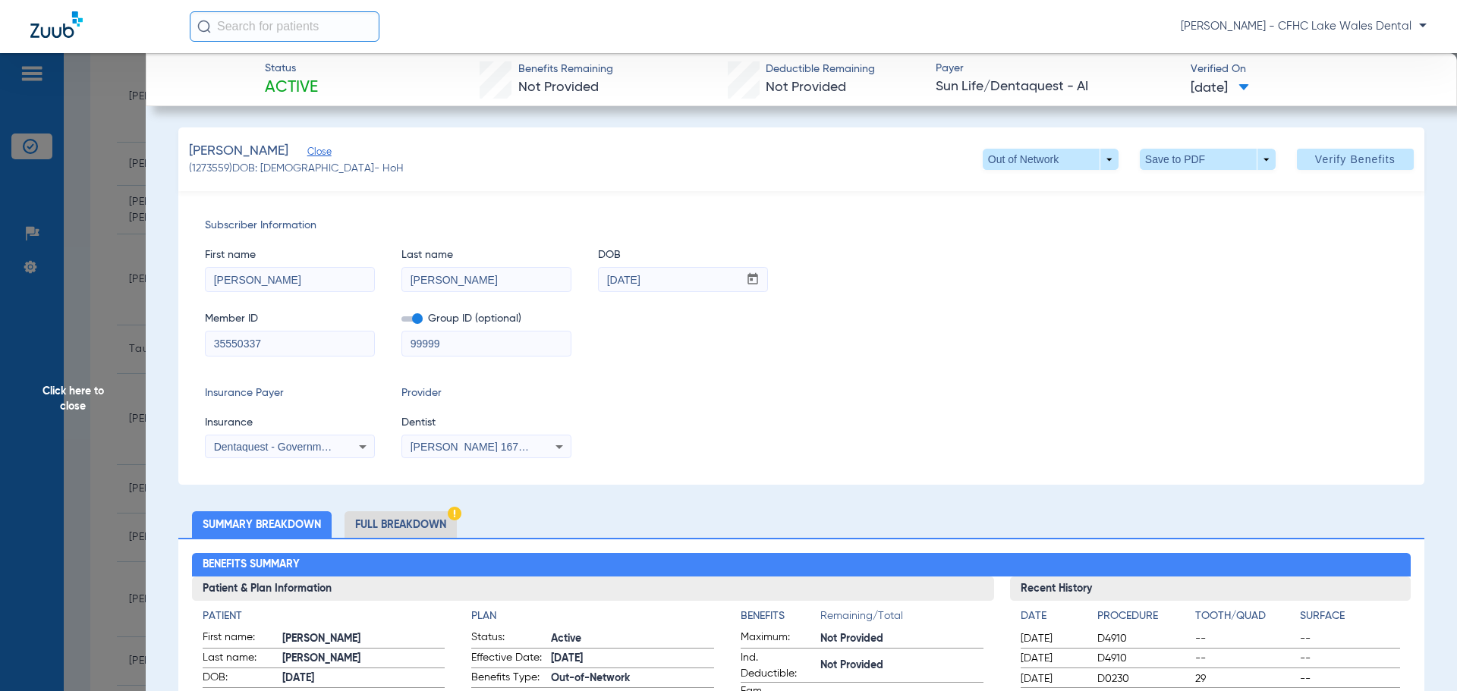
click at [1358, 130] on div "[PERSON_NAME] (1273559) DOB: [DEMOGRAPHIC_DATA] - HoH Out of Network arrow_drop…" at bounding box center [801, 160] width 1246 height 64
click at [1330, 173] on span at bounding box center [1355, 159] width 117 height 36
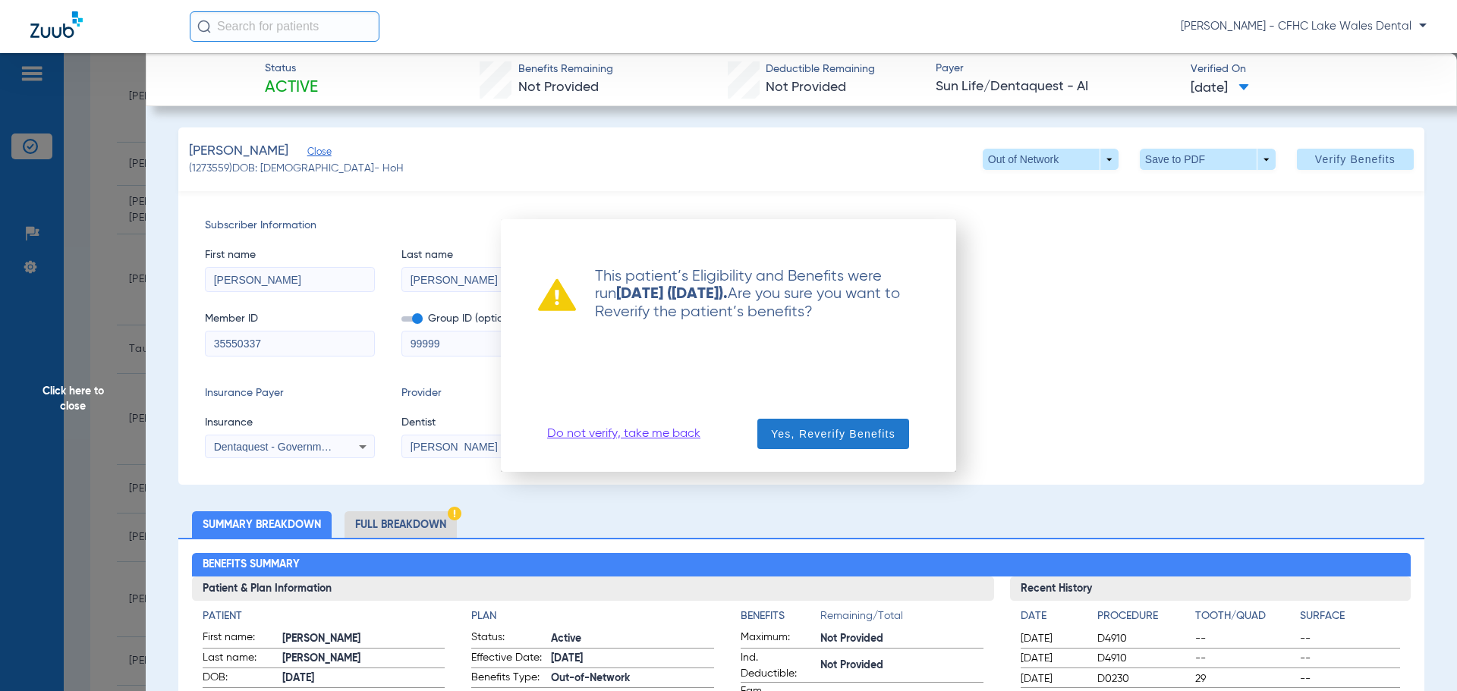
click at [809, 440] on span "Yes, Reverify Benefits" at bounding box center [833, 434] width 124 height 15
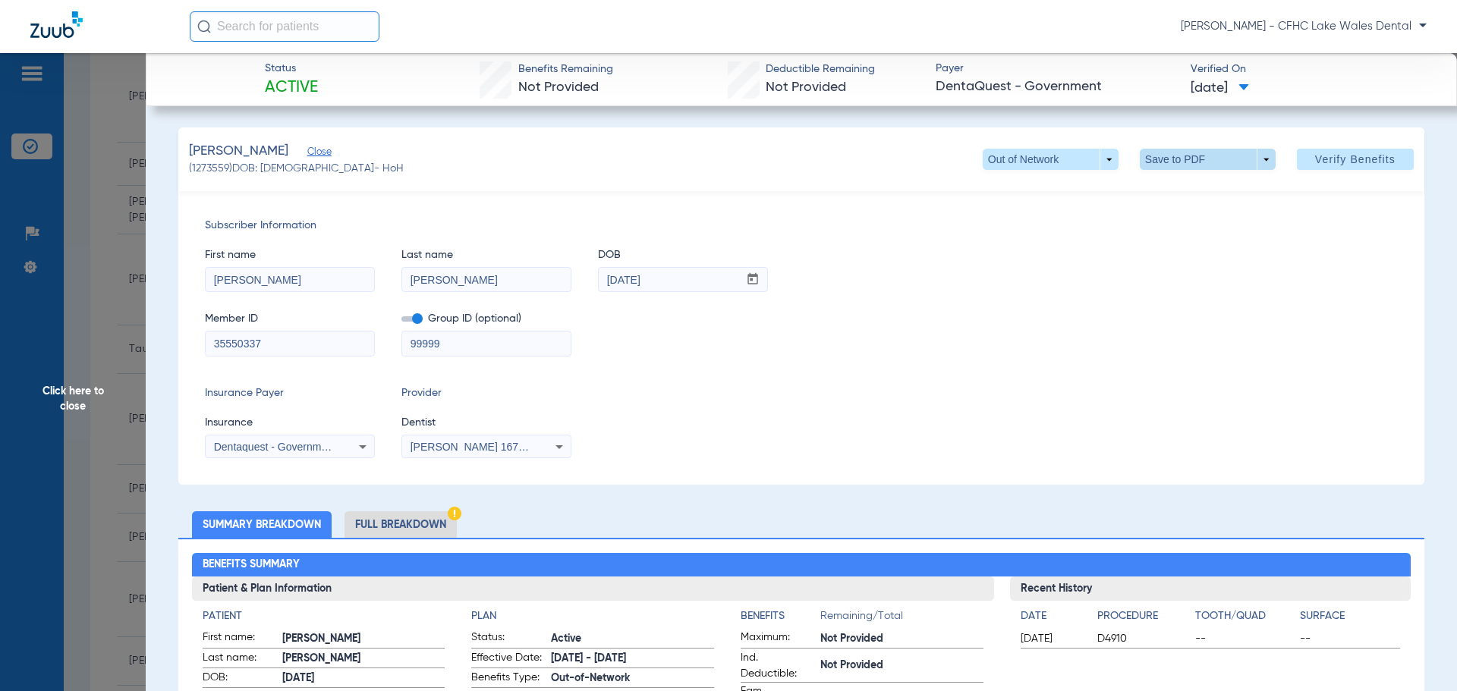
click at [1257, 159] on span at bounding box center [1208, 159] width 136 height 21
click at [1223, 190] on span "Save to PDF" at bounding box center [1202, 189] width 60 height 11
